Goal: Find specific page/section: Find specific page/section

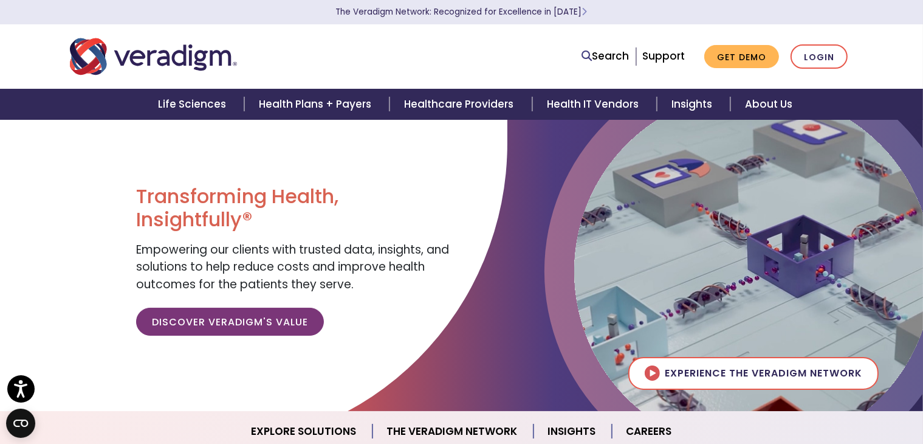
click at [151, 46] on img "Veradigm logo" at bounding box center [153, 56] width 167 height 40
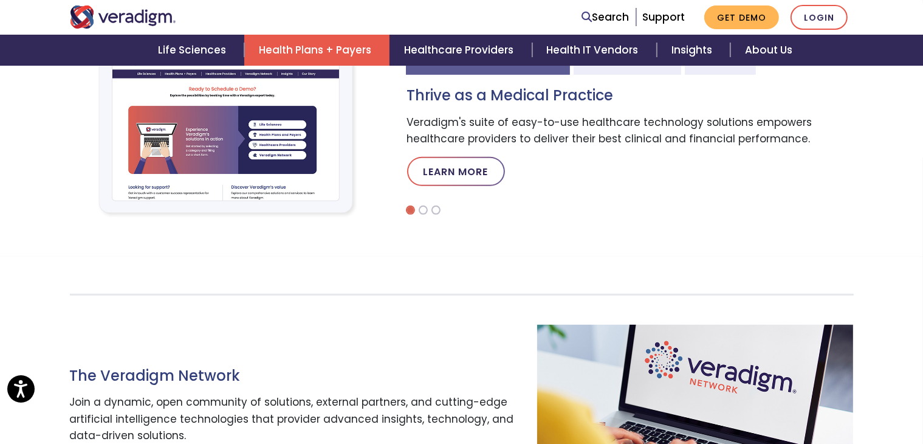
scroll to position [464, 0]
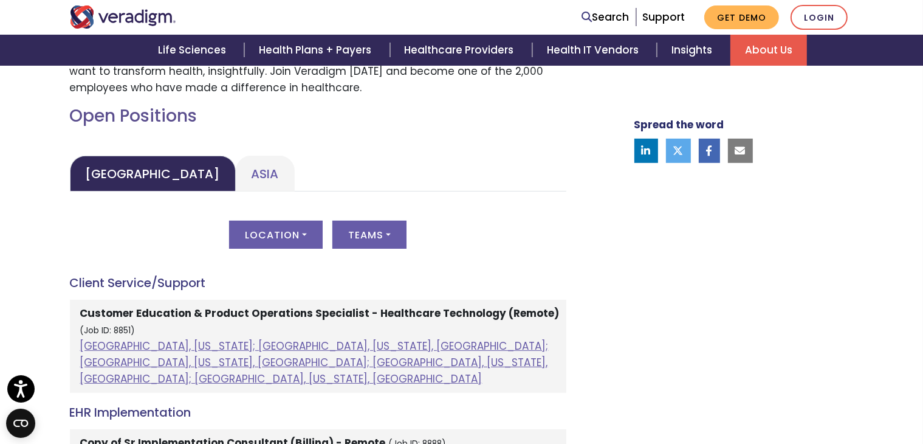
scroll to position [520, 0]
click at [236, 158] on link "Asia" at bounding box center [265, 173] width 59 height 36
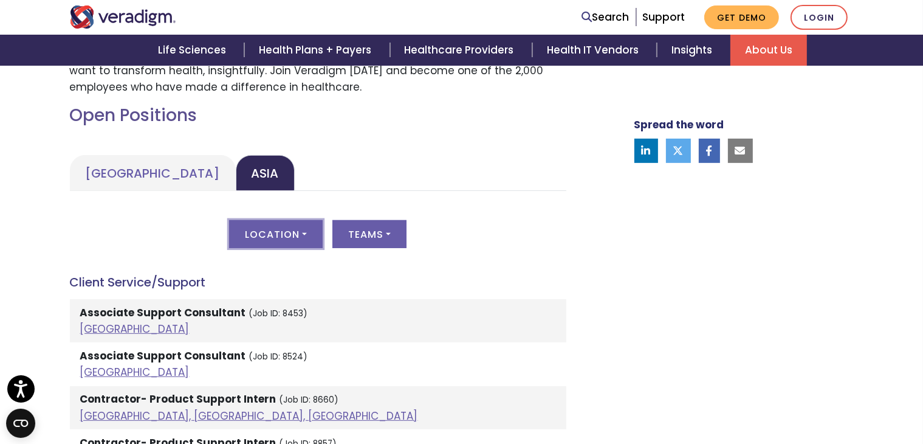
click at [300, 239] on button "Location" at bounding box center [276, 234] width 94 height 28
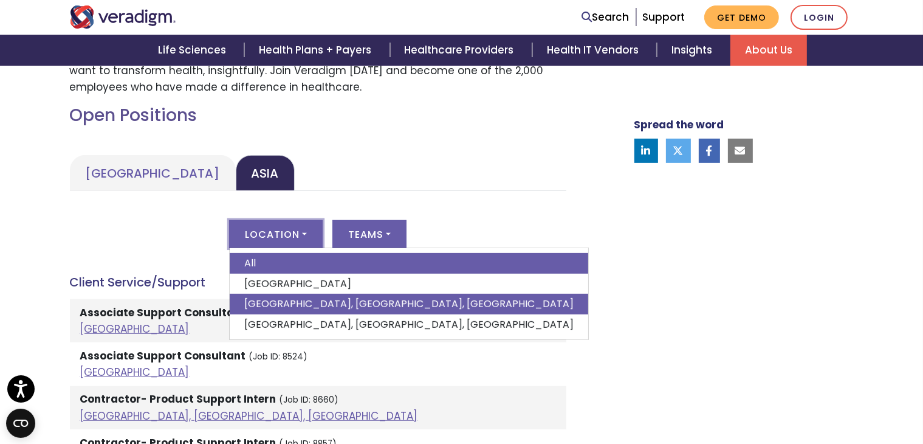
click at [286, 301] on link "Pune, Maharashtra, India" at bounding box center [409, 304] width 359 height 21
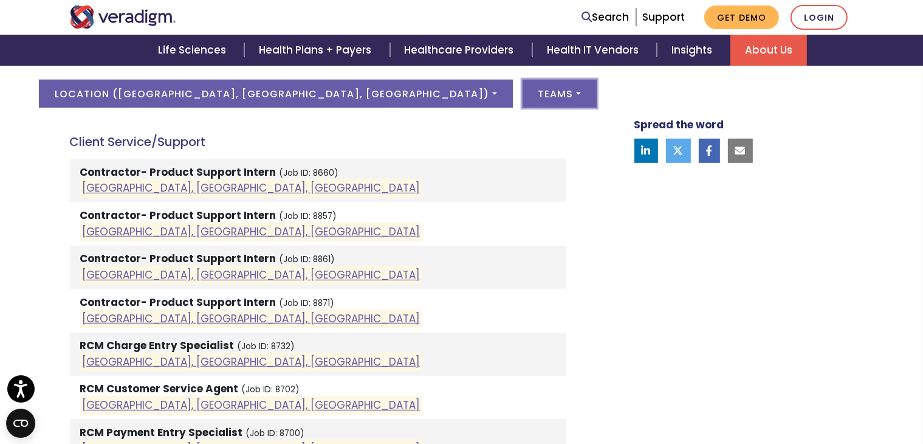
scroll to position [666, 0]
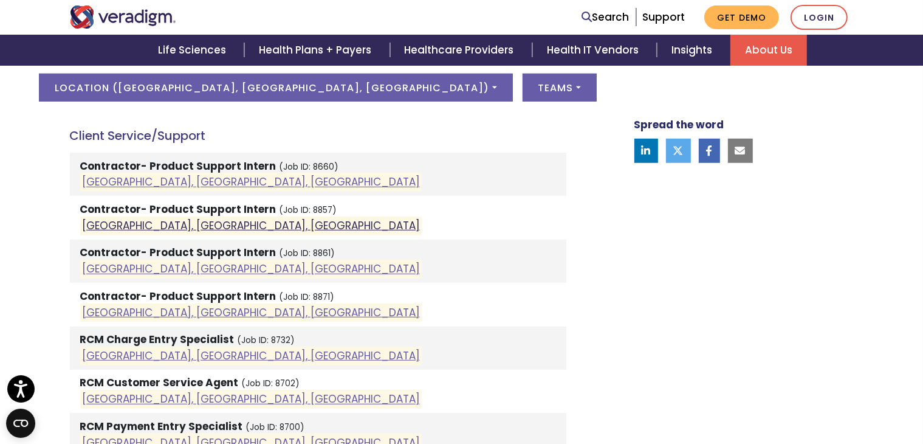
click at [199, 224] on link "Pune, Maharashtra, India" at bounding box center [251, 225] width 338 height 15
